Goal: Information Seeking & Learning: Learn about a topic

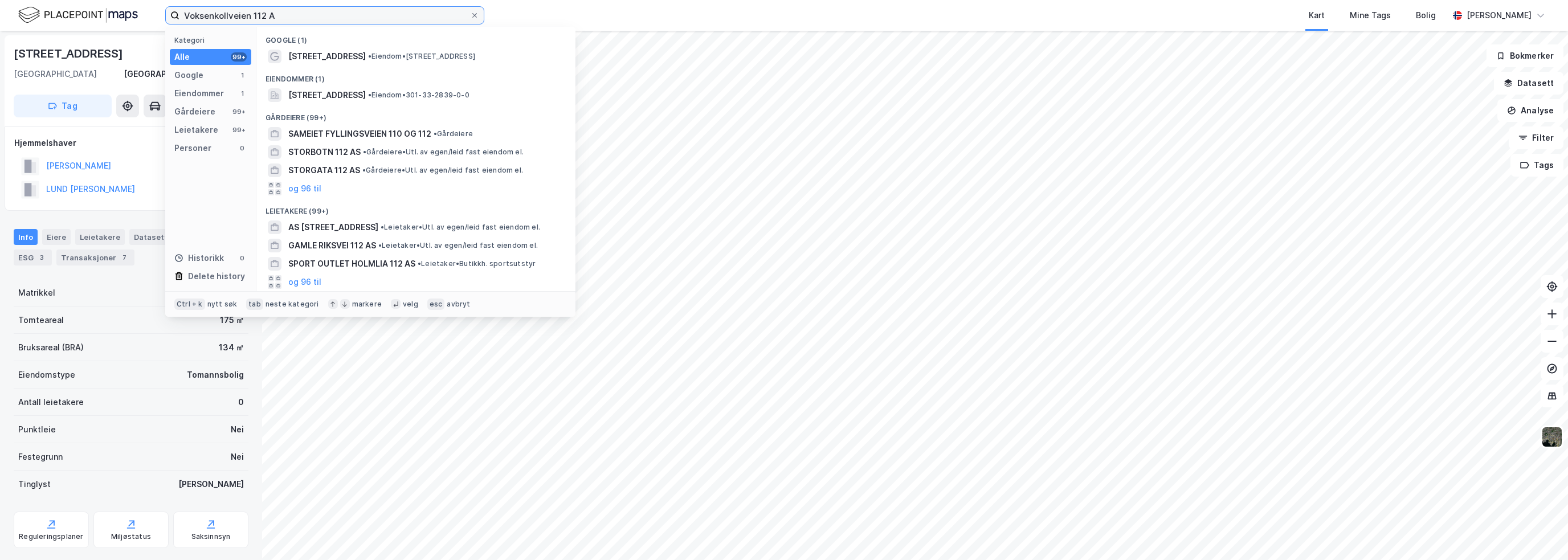
click at [255, 16] on input "Voksenkollveien 112 A" at bounding box center [325, 15] width 291 height 17
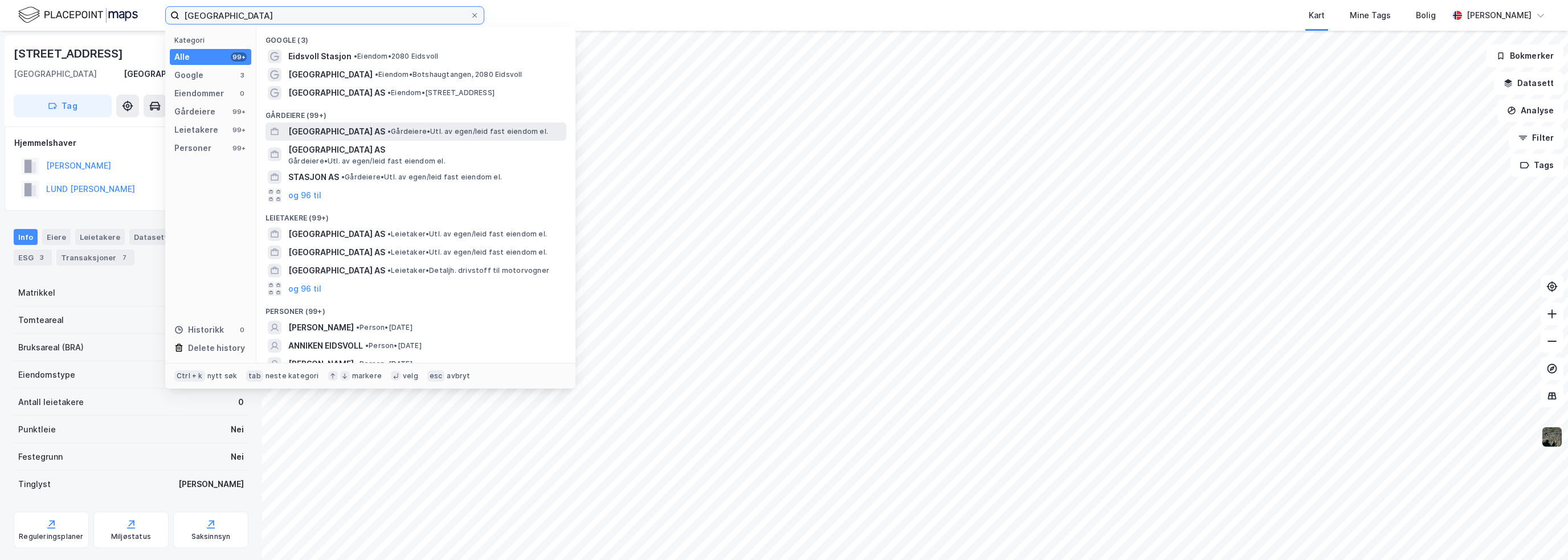
type input "[GEOGRAPHIC_DATA]"
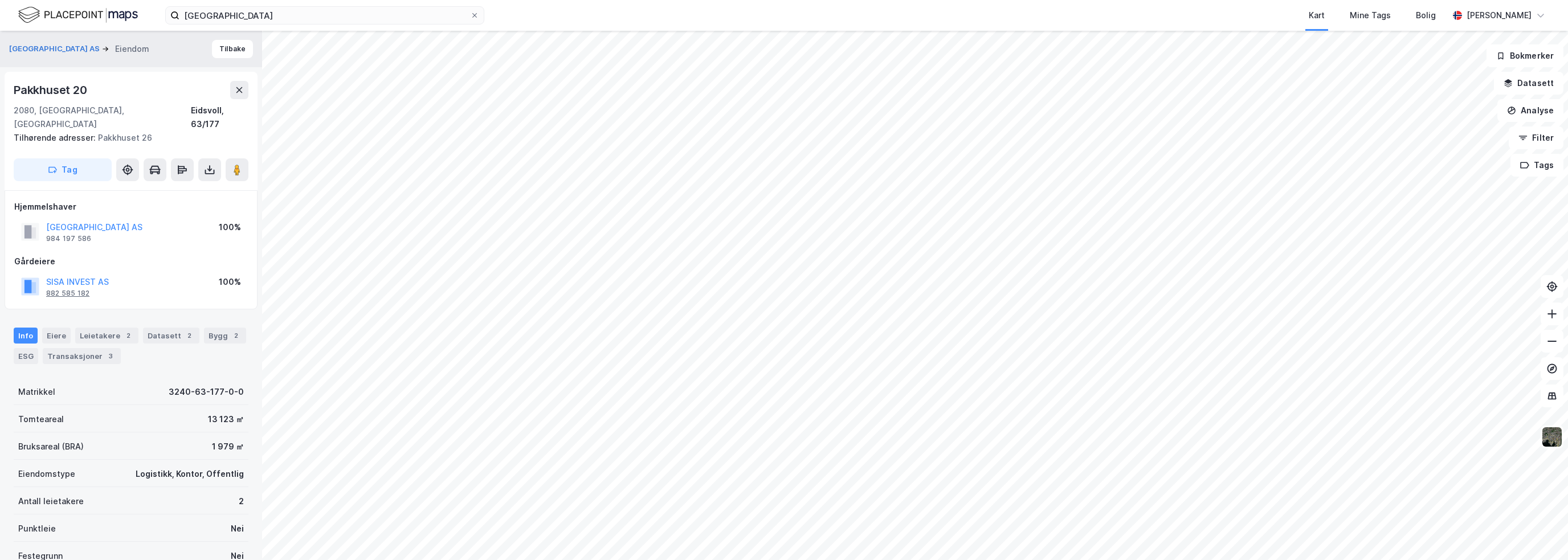
click at [71, 289] on div "882 585 182" at bounding box center [68, 294] width 43 height 9
